Goal: Information Seeking & Learning: Learn about a topic

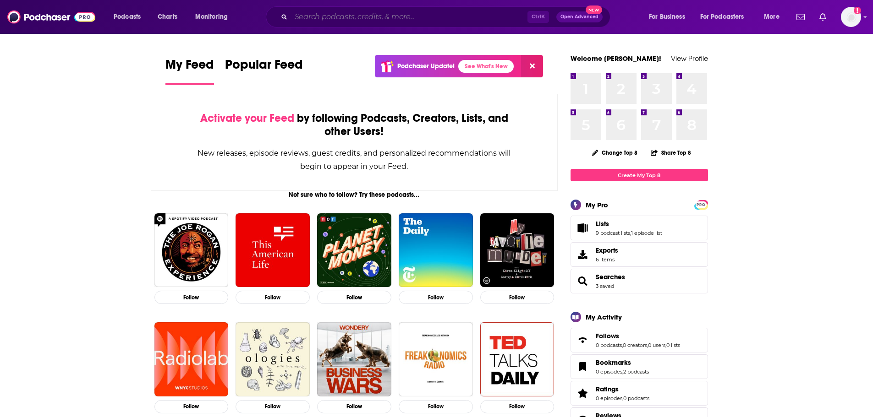
click at [445, 17] on input "Search podcasts, credits, & more..." at bounding box center [409, 17] width 236 height 15
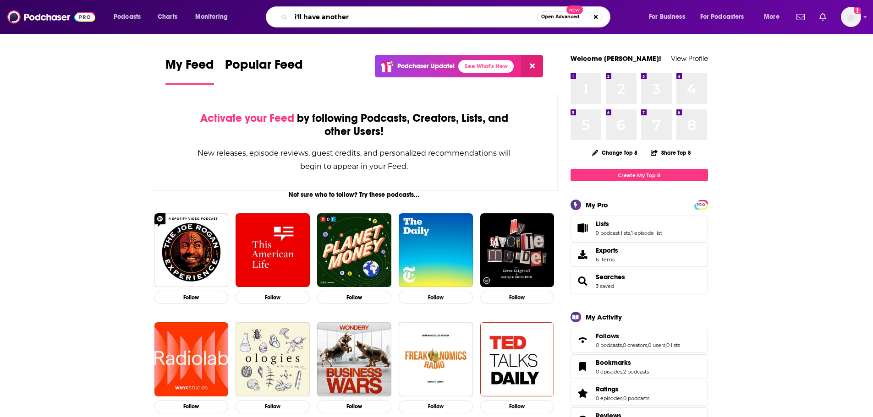
type input "i'll have another"
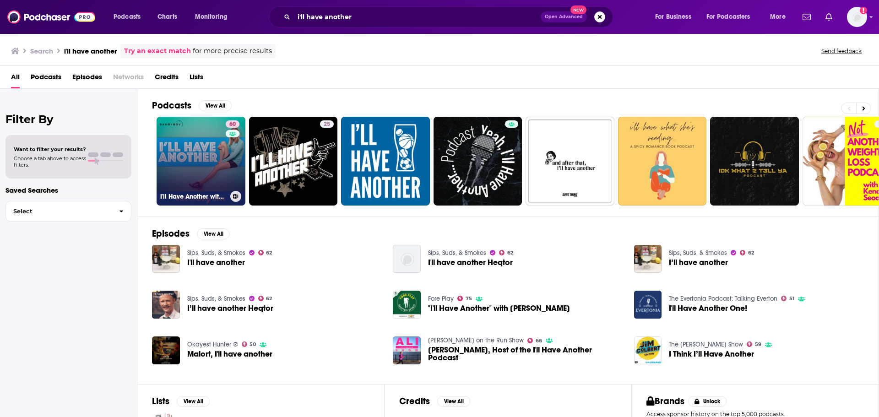
click at [208, 183] on link "60 I'll Have Another with [PERSON_NAME] Podcast" at bounding box center [201, 161] width 89 height 89
